Goal: Use online tool/utility: Utilize a website feature to perform a specific function

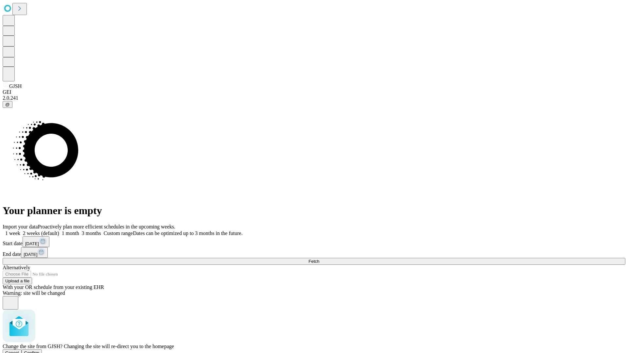
click at [40, 351] on span "Confirm" at bounding box center [31, 353] width 15 height 5
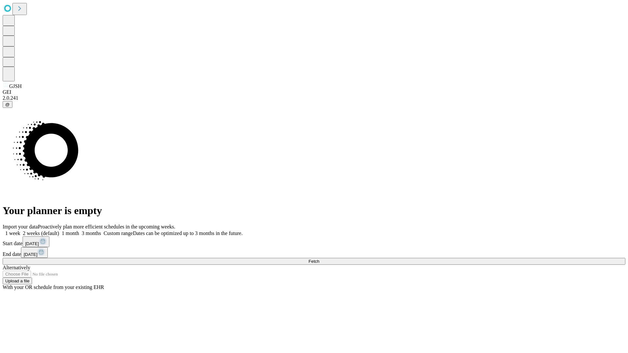
click at [20, 231] on label "1 week" at bounding box center [12, 234] width 18 height 6
click at [319, 259] on span "Fetch" at bounding box center [314, 261] width 11 height 5
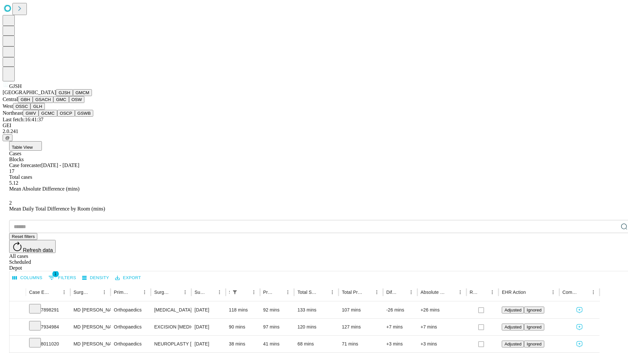
click at [73, 96] on button "GMCM" at bounding box center [82, 92] width 19 height 7
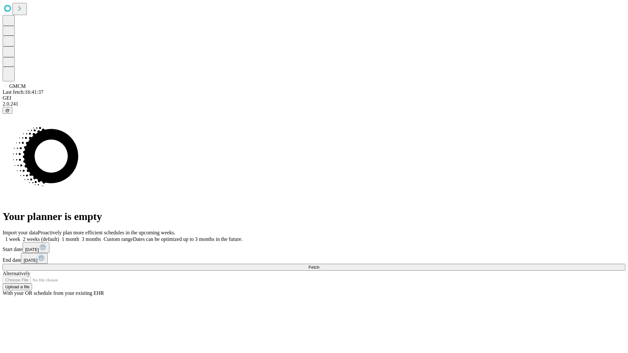
click at [319, 265] on span "Fetch" at bounding box center [314, 267] width 11 height 5
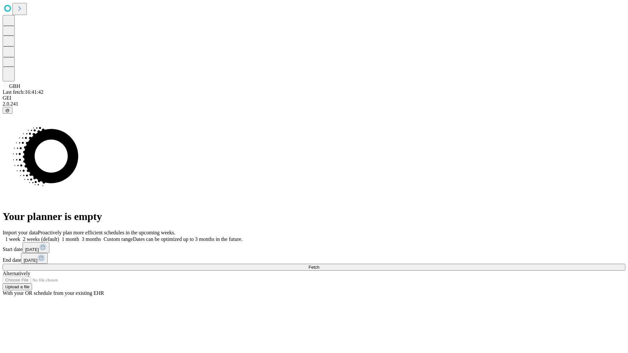
click at [20, 237] on label "1 week" at bounding box center [12, 240] width 18 height 6
click at [319, 265] on span "Fetch" at bounding box center [314, 267] width 11 height 5
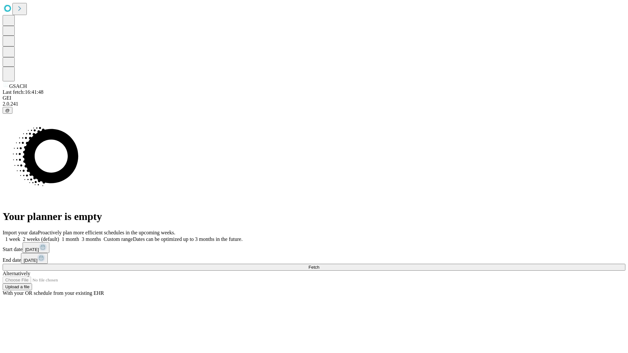
click at [20, 237] on label "1 week" at bounding box center [12, 240] width 18 height 6
click at [319, 265] on span "Fetch" at bounding box center [314, 267] width 11 height 5
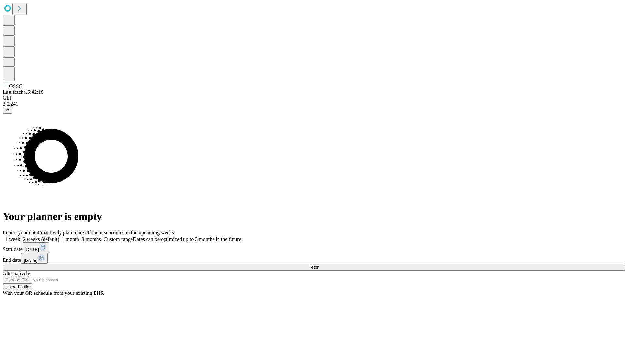
click at [20, 237] on label "1 week" at bounding box center [12, 240] width 18 height 6
click at [319, 265] on span "Fetch" at bounding box center [314, 267] width 11 height 5
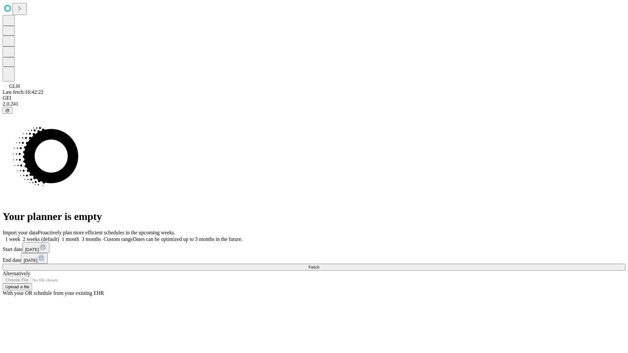
click at [20, 237] on label "1 week" at bounding box center [12, 240] width 18 height 6
click at [319, 265] on span "Fetch" at bounding box center [314, 267] width 11 height 5
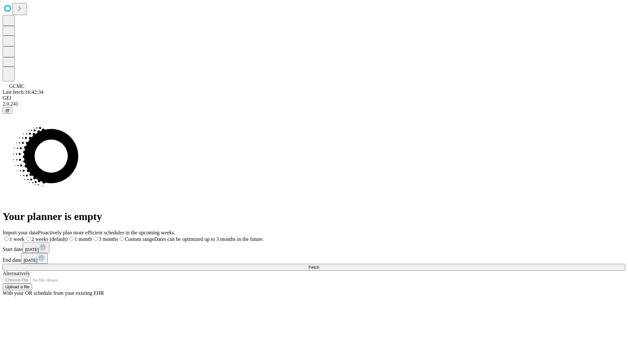
click at [25, 237] on label "1 week" at bounding box center [14, 240] width 22 height 6
click at [319, 265] on span "Fetch" at bounding box center [314, 267] width 11 height 5
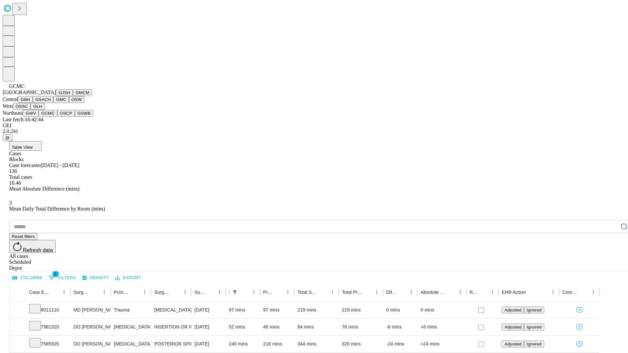
click at [57, 117] on button "OSCP" at bounding box center [66, 113] width 18 height 7
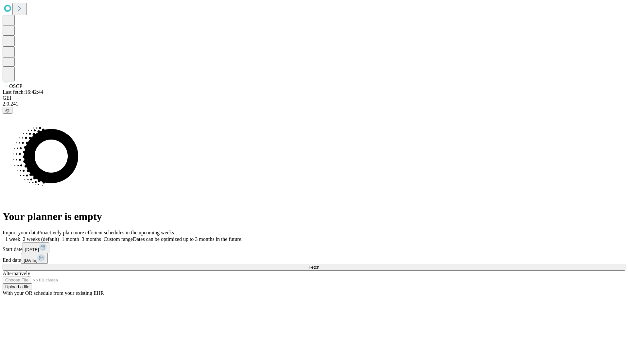
click at [319, 265] on span "Fetch" at bounding box center [314, 267] width 11 height 5
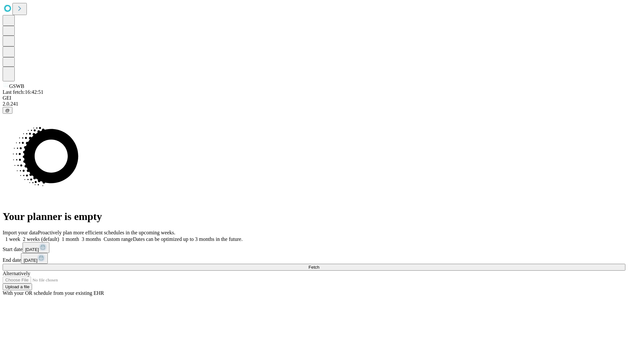
click at [20, 237] on label "1 week" at bounding box center [12, 240] width 18 height 6
click at [319, 265] on span "Fetch" at bounding box center [314, 267] width 11 height 5
